Goal: Task Accomplishment & Management: Use online tool/utility

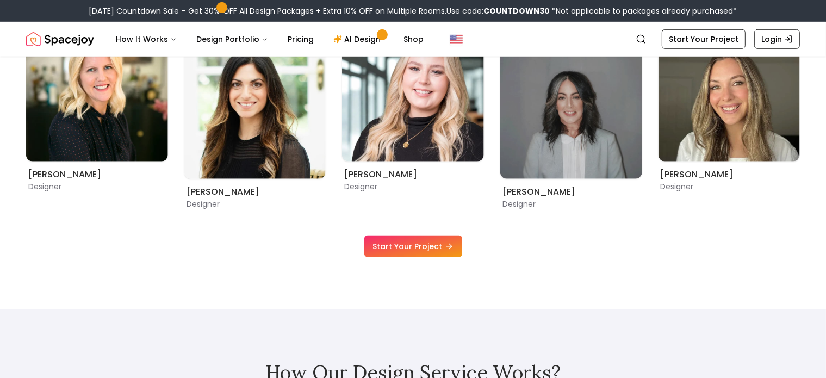
scroll to position [341, 0]
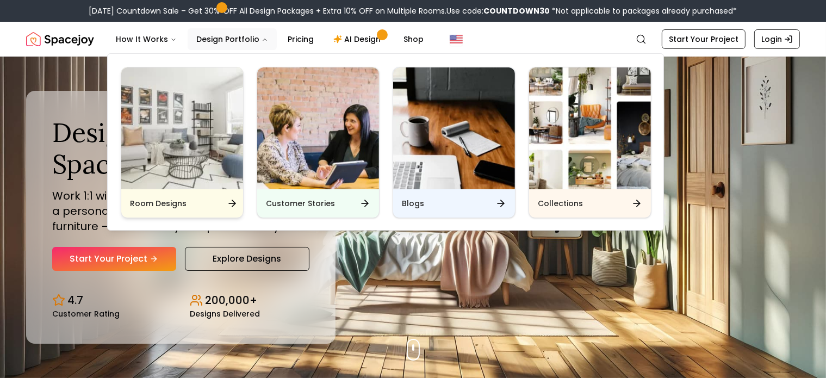
click at [215, 133] on img "Main" at bounding box center [182, 128] width 122 height 122
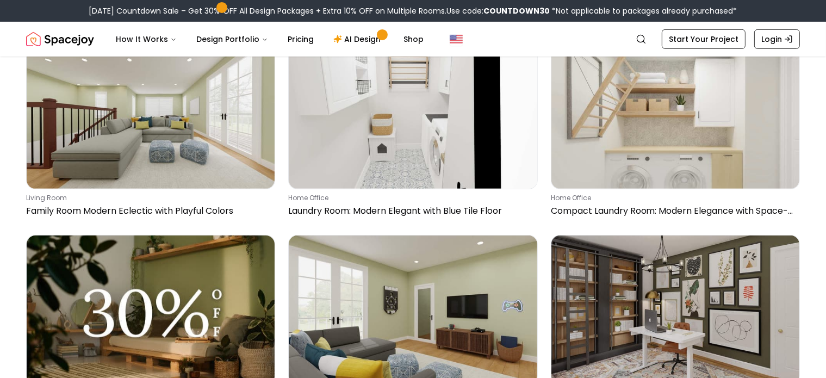
scroll to position [432, 0]
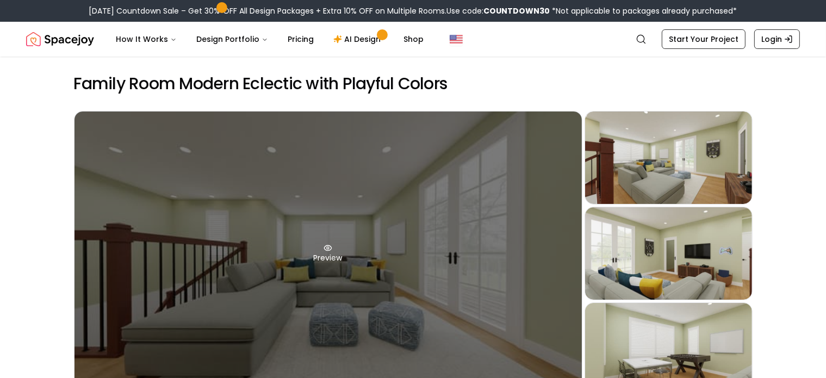
click at [512, 257] on div "Preview" at bounding box center [327, 253] width 507 height 284
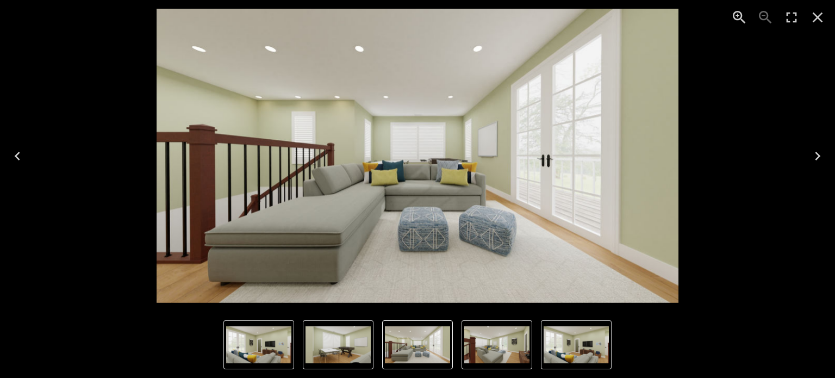
click at [326, 350] on img "4 of 4" at bounding box center [337, 344] width 65 height 37
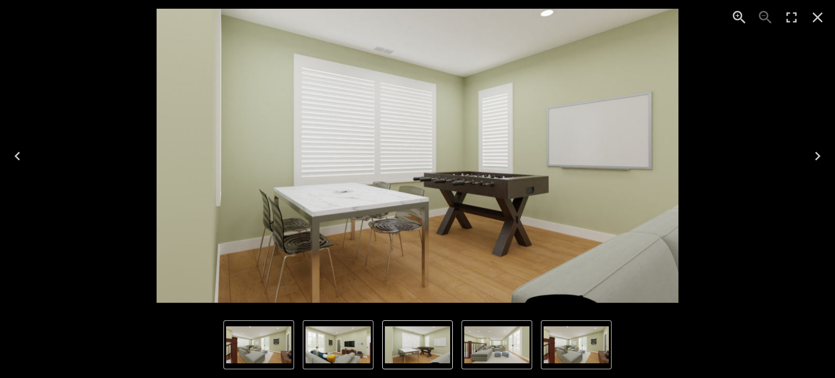
click at [403, 344] on img "4 of 4" at bounding box center [417, 344] width 65 height 37
click at [494, 339] on img "1 of 4" at bounding box center [496, 344] width 65 height 37
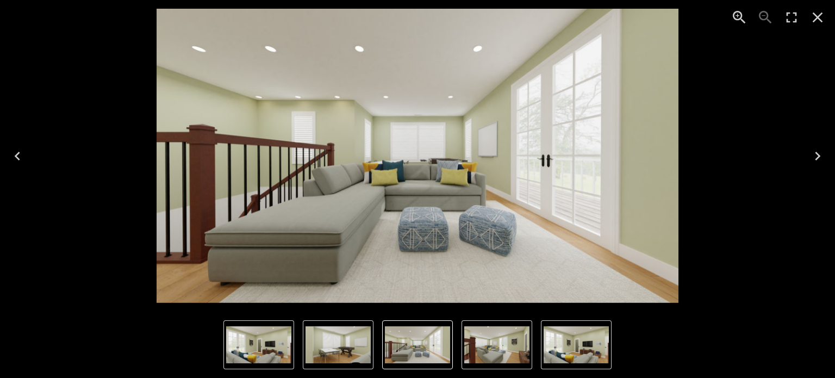
click at [582, 344] on img "3 of 4" at bounding box center [576, 344] width 65 height 37
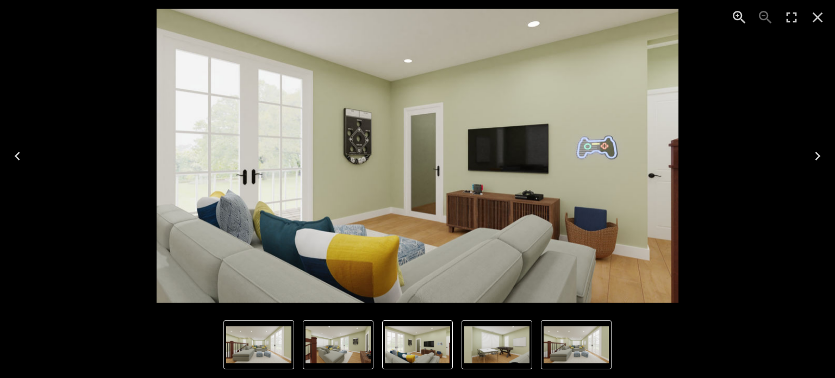
click at [809, 15] on icon "Close" at bounding box center [817, 17] width 17 height 17
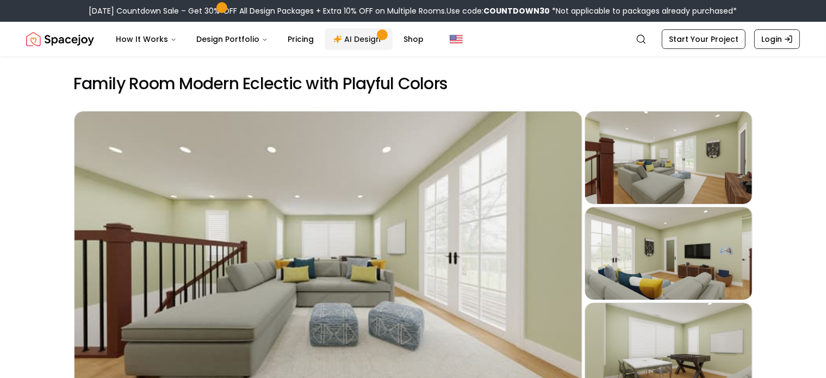
click at [347, 46] on link "AI Design" at bounding box center [359, 39] width 68 height 22
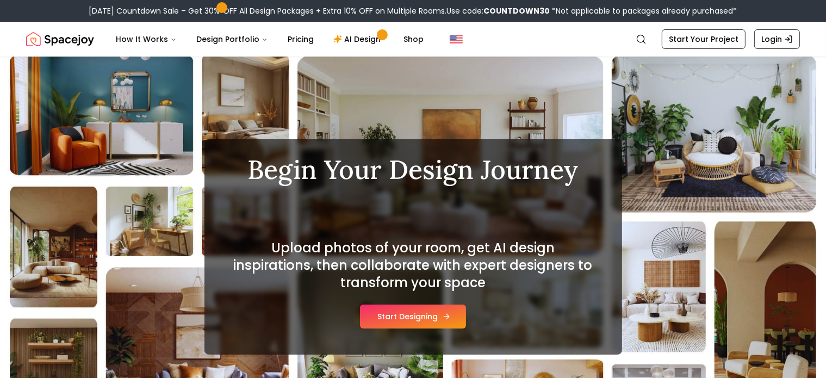
click at [422, 322] on button "Start Designing" at bounding box center [413, 316] width 106 height 24
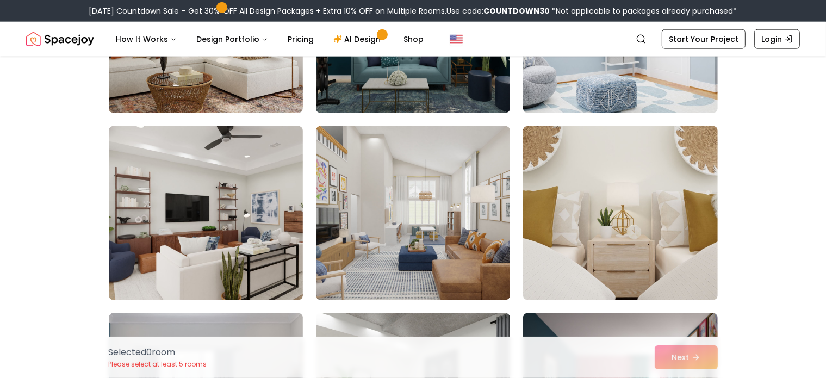
scroll to position [1187, 0]
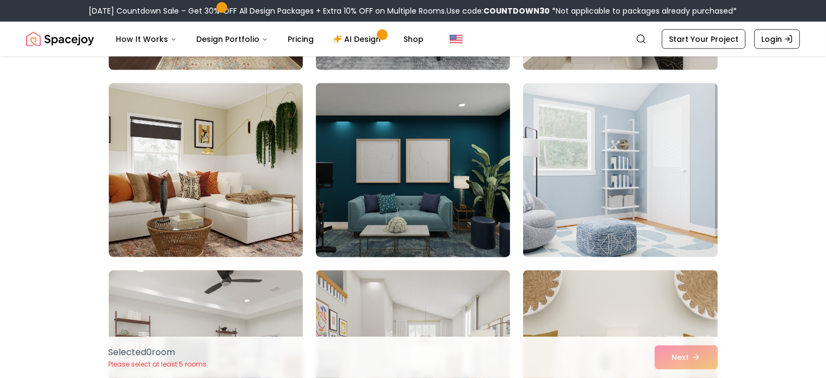
click at [441, 241] on img at bounding box center [413, 170] width 204 height 183
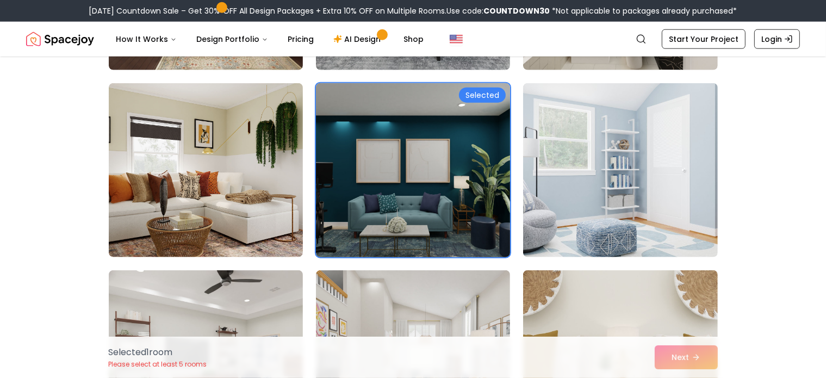
click at [447, 149] on img at bounding box center [413, 170] width 204 height 183
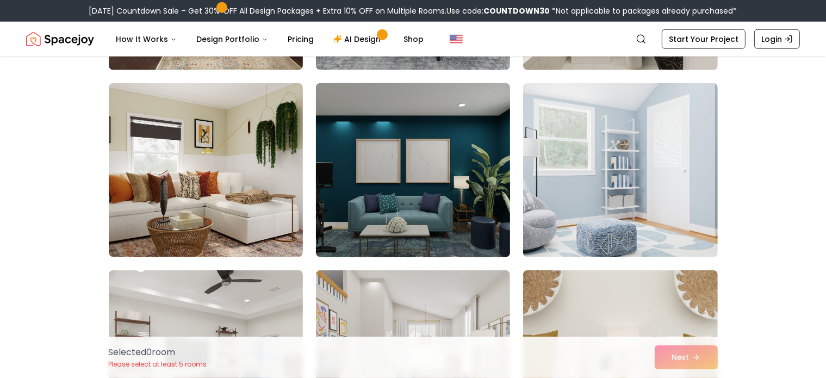
click at [447, 149] on img at bounding box center [413, 170] width 204 height 183
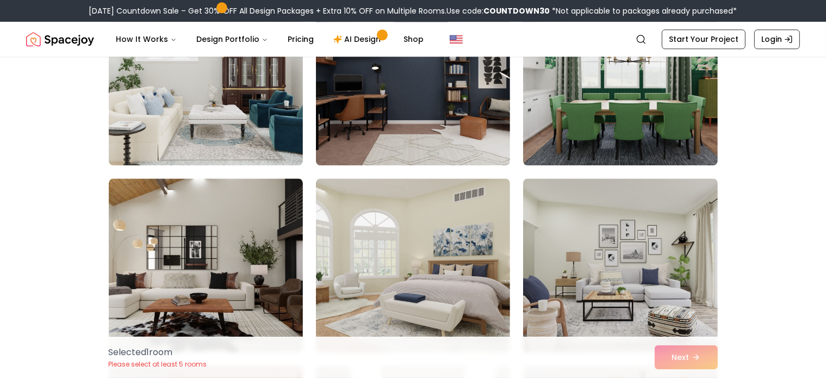
scroll to position [2729, 0]
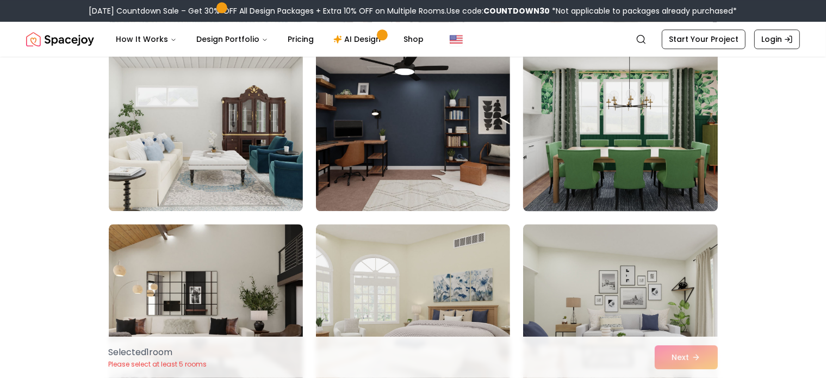
click at [633, 194] on img at bounding box center [620, 124] width 204 height 183
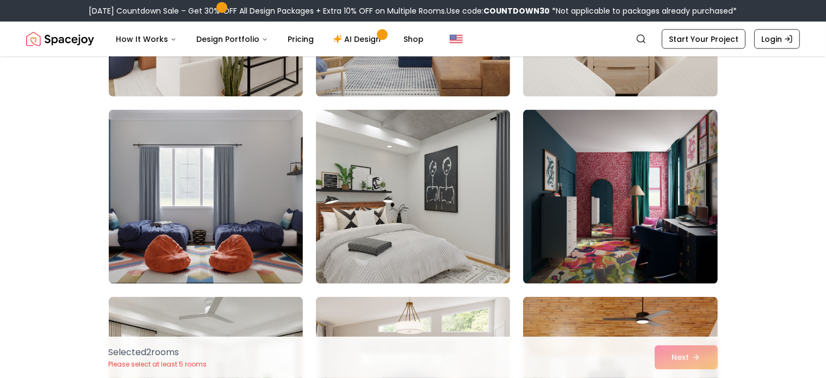
scroll to position [1587, 0]
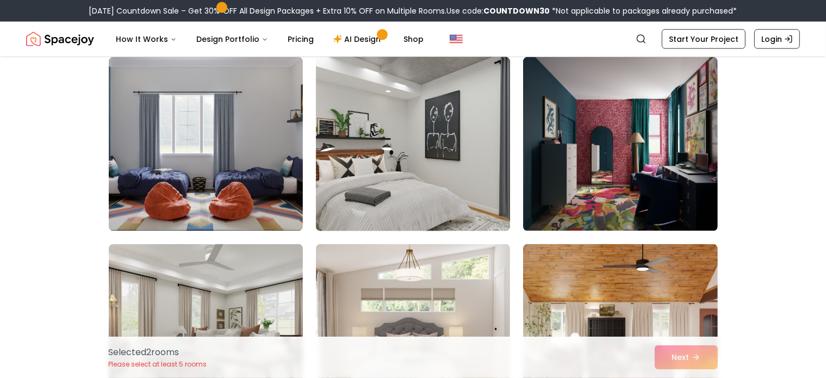
click at [457, 158] on img at bounding box center [413, 144] width 204 height 183
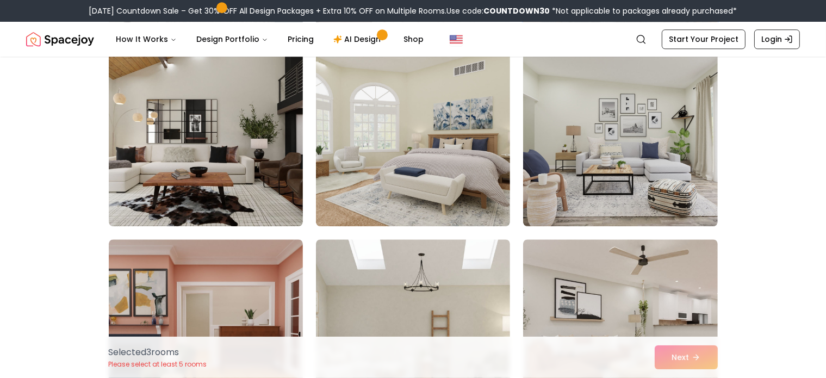
scroll to position [2909, 0]
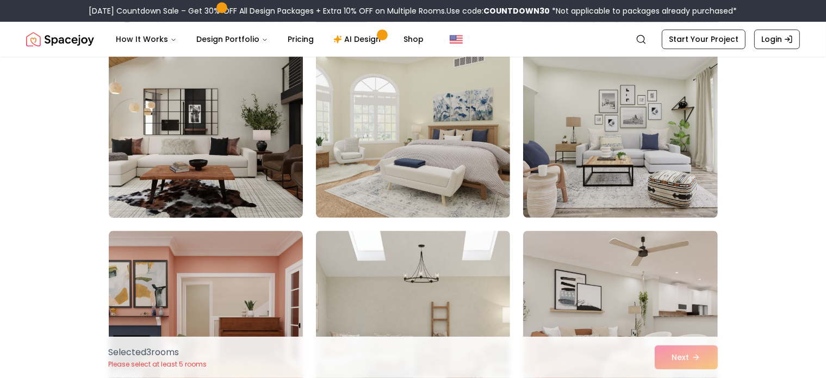
click at [296, 144] on img at bounding box center [206, 130] width 204 height 183
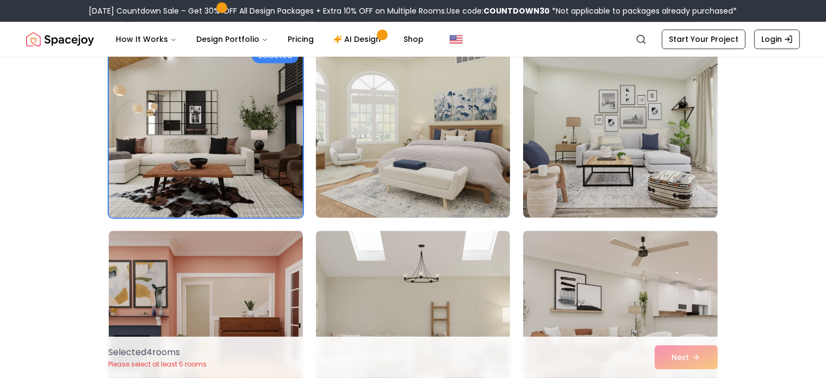
click at [404, 142] on img at bounding box center [413, 130] width 204 height 183
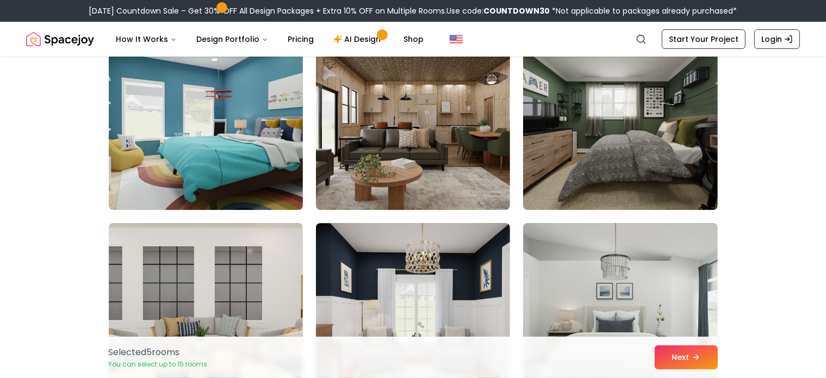
scroll to position [4083, 0]
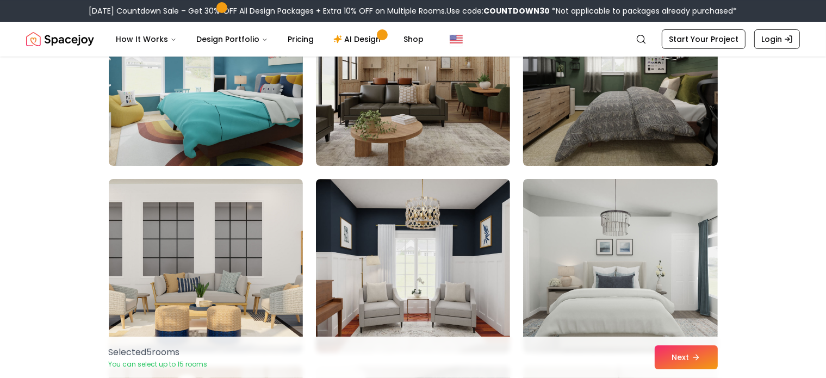
click at [657, 119] on img at bounding box center [620, 78] width 204 height 183
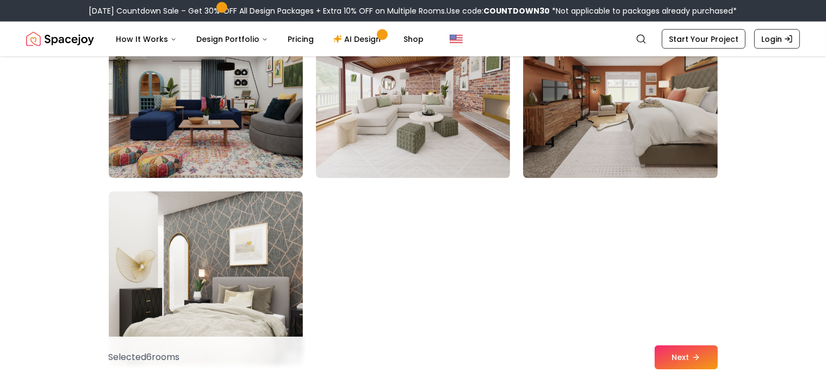
scroll to position [5986, 0]
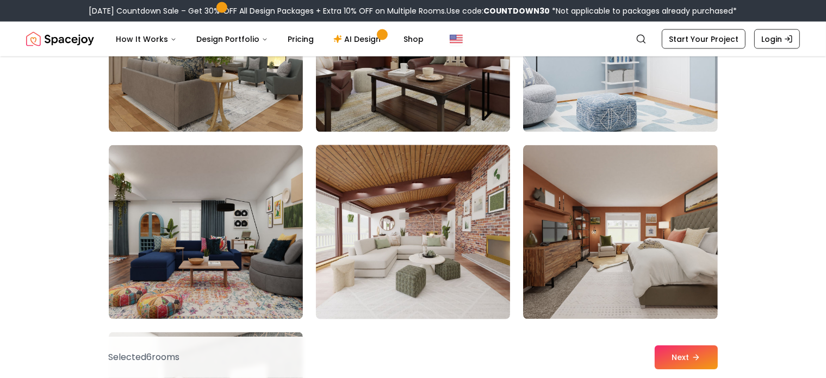
click at [471, 282] on img at bounding box center [413, 232] width 204 height 183
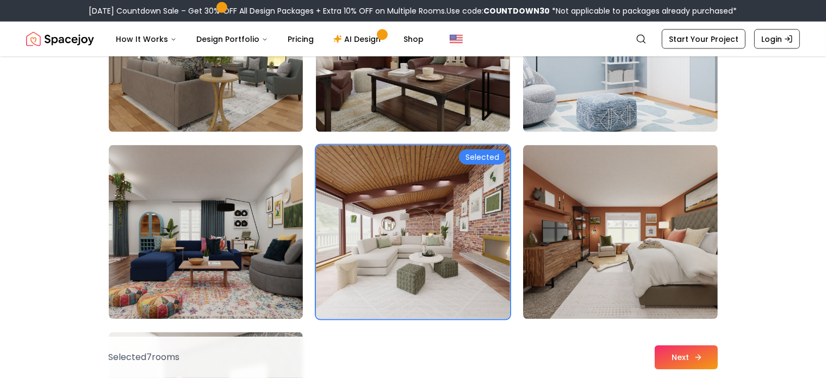
click at [694, 352] on button "Next" at bounding box center [685, 357] width 63 height 24
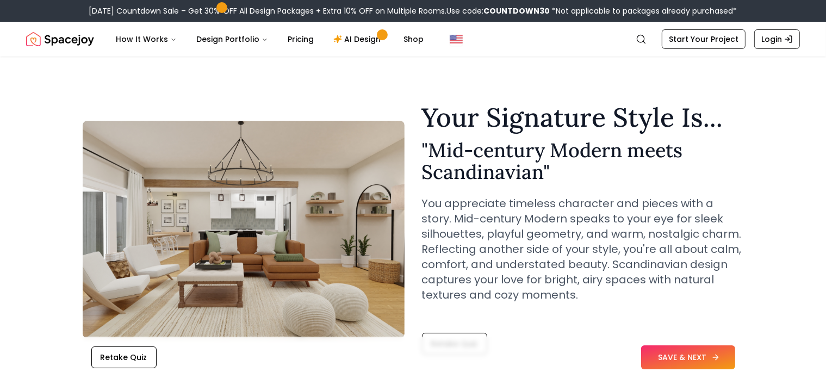
click at [719, 350] on button "SAVE & NEXT" at bounding box center [688, 357] width 94 height 24
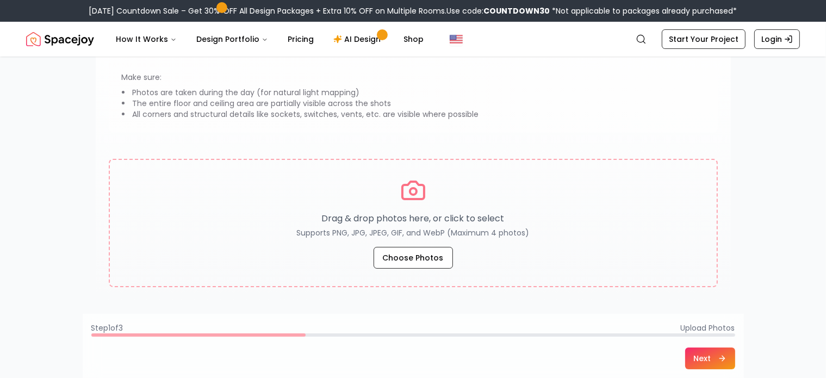
scroll to position [122, 0]
click at [341, 41] on link "AI Design" at bounding box center [359, 39] width 68 height 22
